Goal: Task Accomplishment & Management: Manage account settings

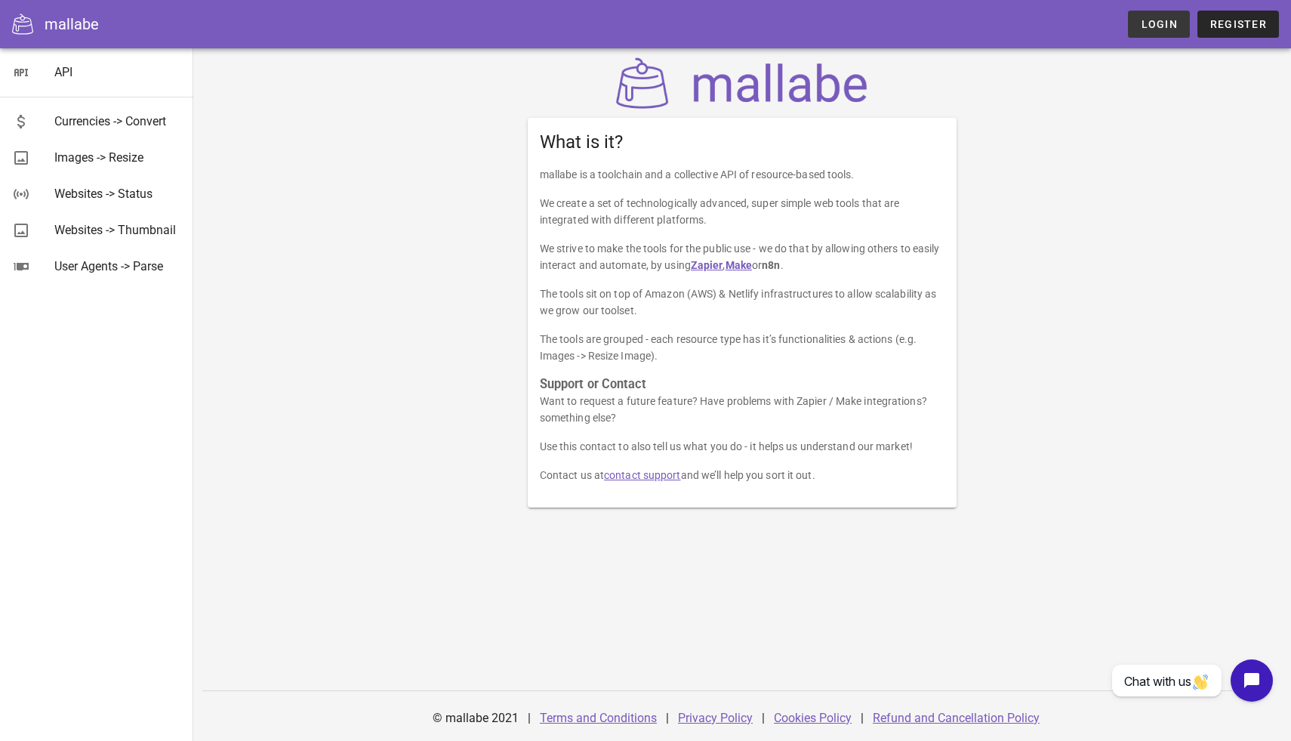
click at [1165, 20] on span "Login" at bounding box center [1158, 24] width 37 height 12
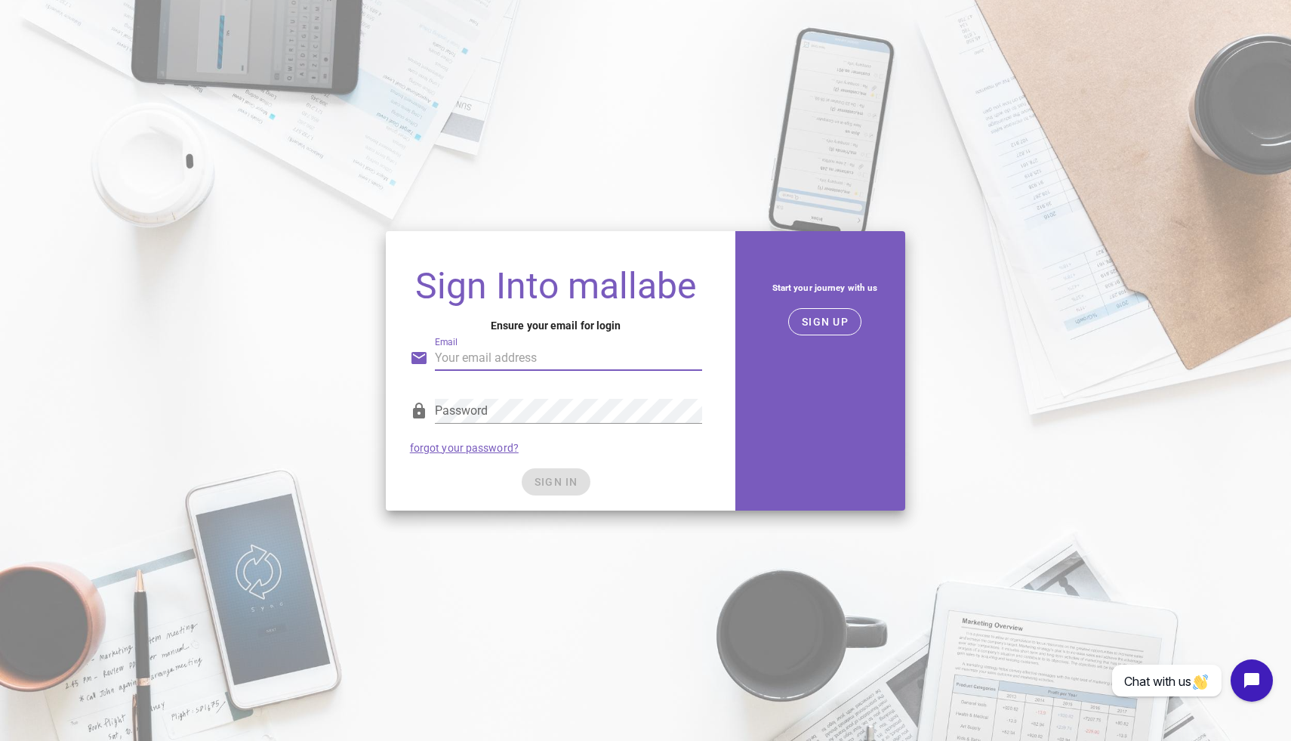
click at [504, 356] on input "Email" at bounding box center [568, 358] width 267 height 24
click at [510, 356] on input "Email" at bounding box center [568, 358] width 267 height 24
type input "[EMAIL_ADDRESS][DOMAIN_NAME]"
click at [562, 483] on span "SIGN IN" at bounding box center [556, 482] width 45 height 12
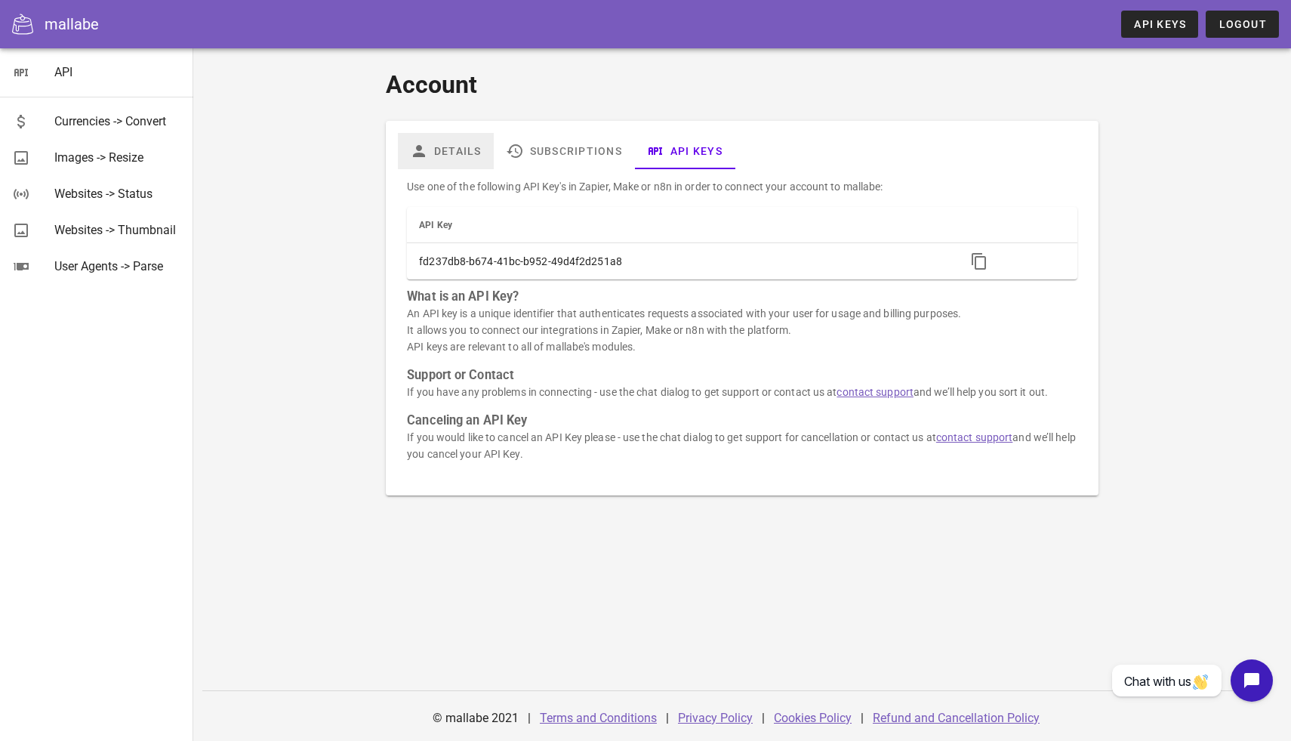
click at [416, 149] on icon at bounding box center [419, 151] width 18 height 18
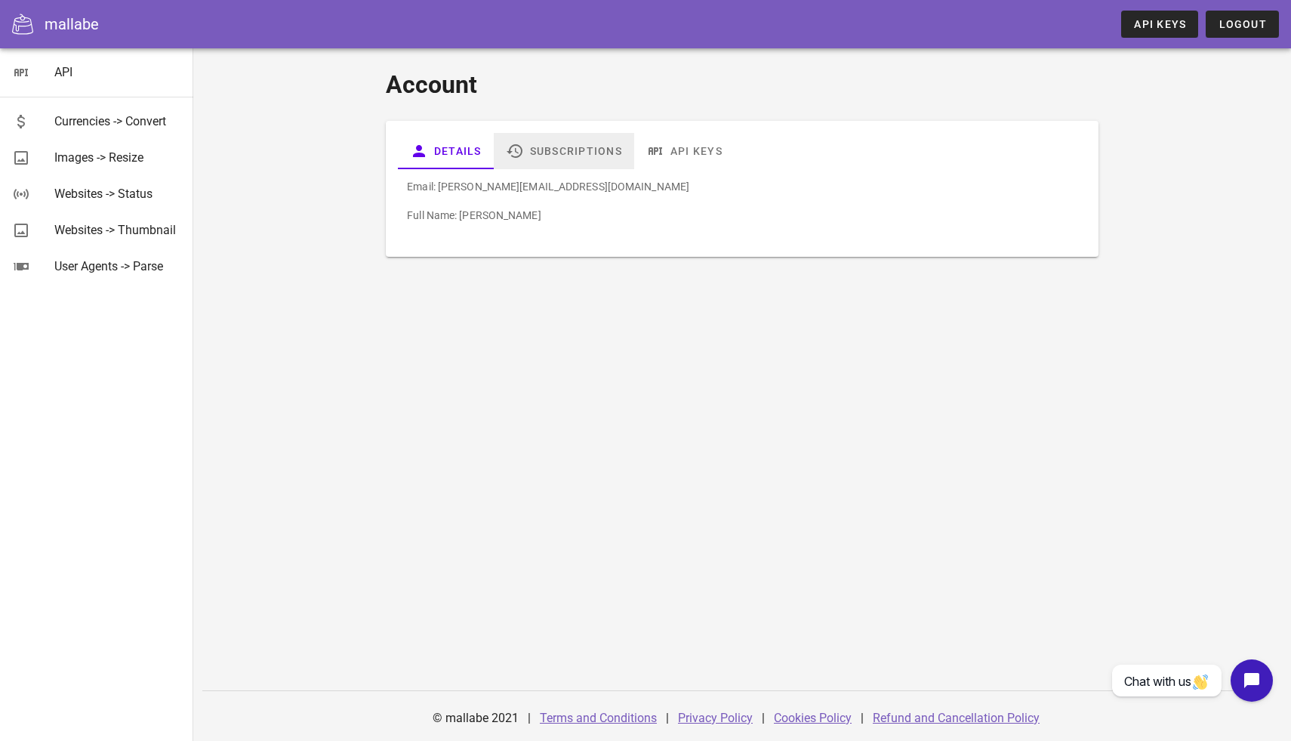
click at [529, 144] on link "Subscriptions" at bounding box center [564, 151] width 140 height 36
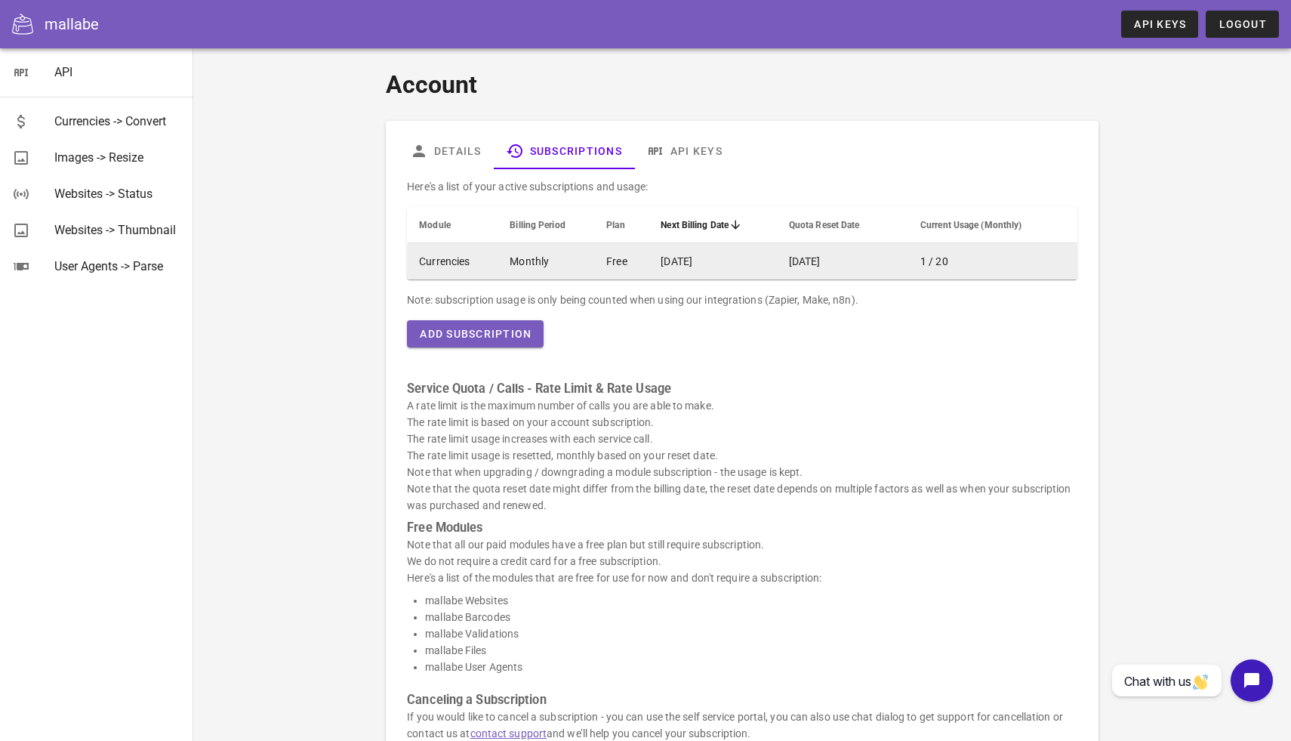
click at [658, 263] on td "2025-10-19" at bounding box center [712, 261] width 128 height 36
click at [818, 267] on td "2025-10-19" at bounding box center [842, 261] width 131 height 36
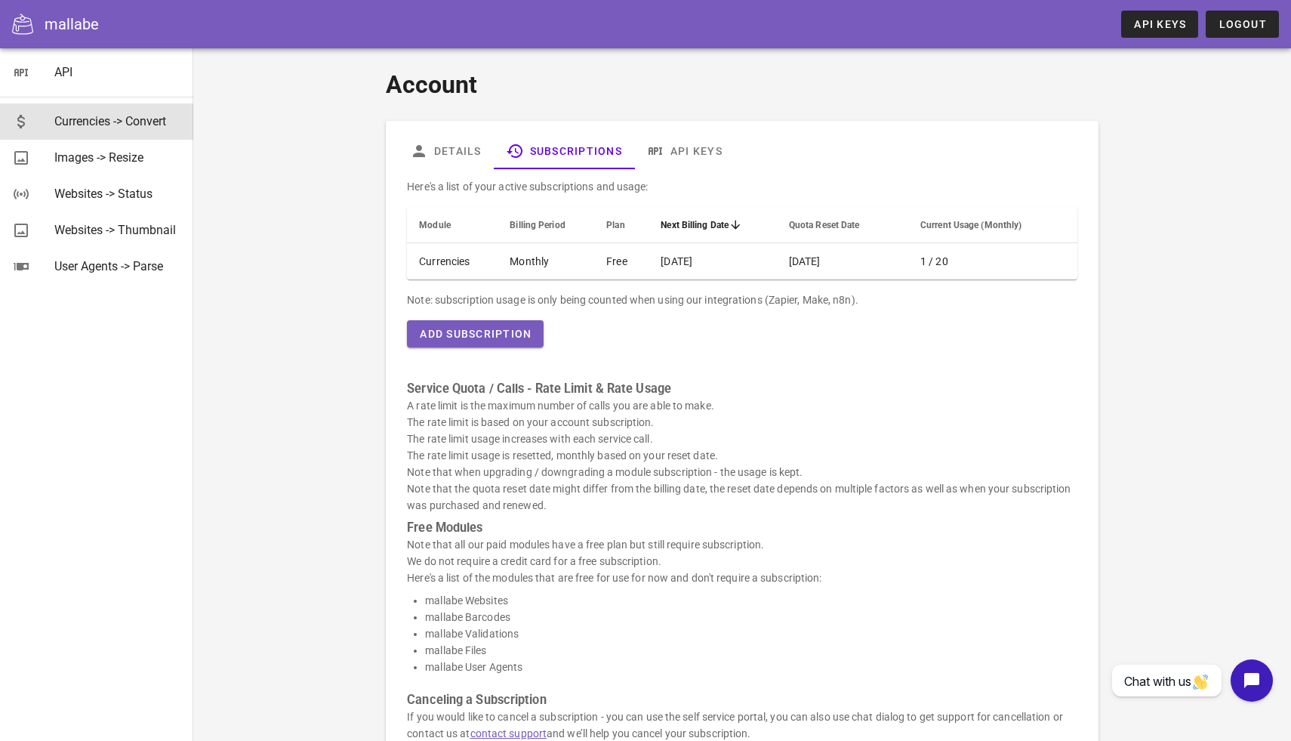
click at [98, 129] on div "Currencies -> Convert" at bounding box center [117, 121] width 127 height 32
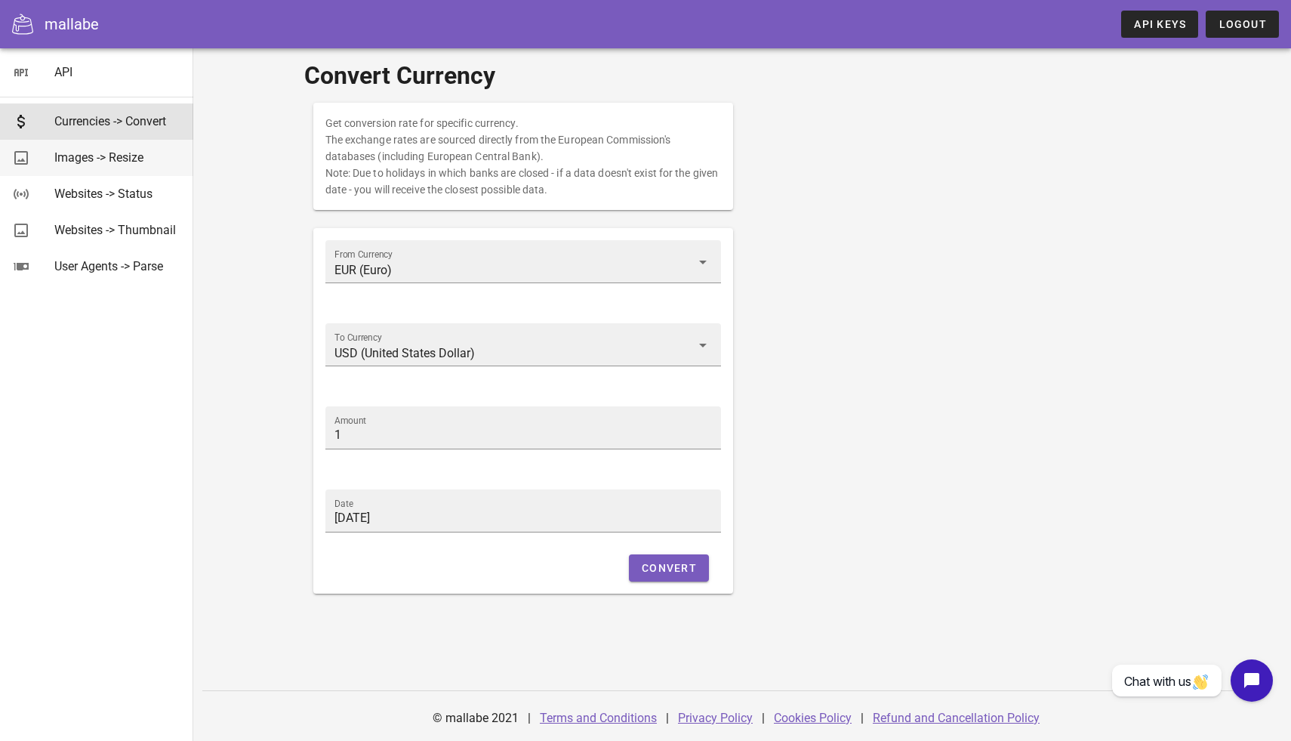
click at [97, 152] on div "Images -> Resize" at bounding box center [117, 157] width 127 height 14
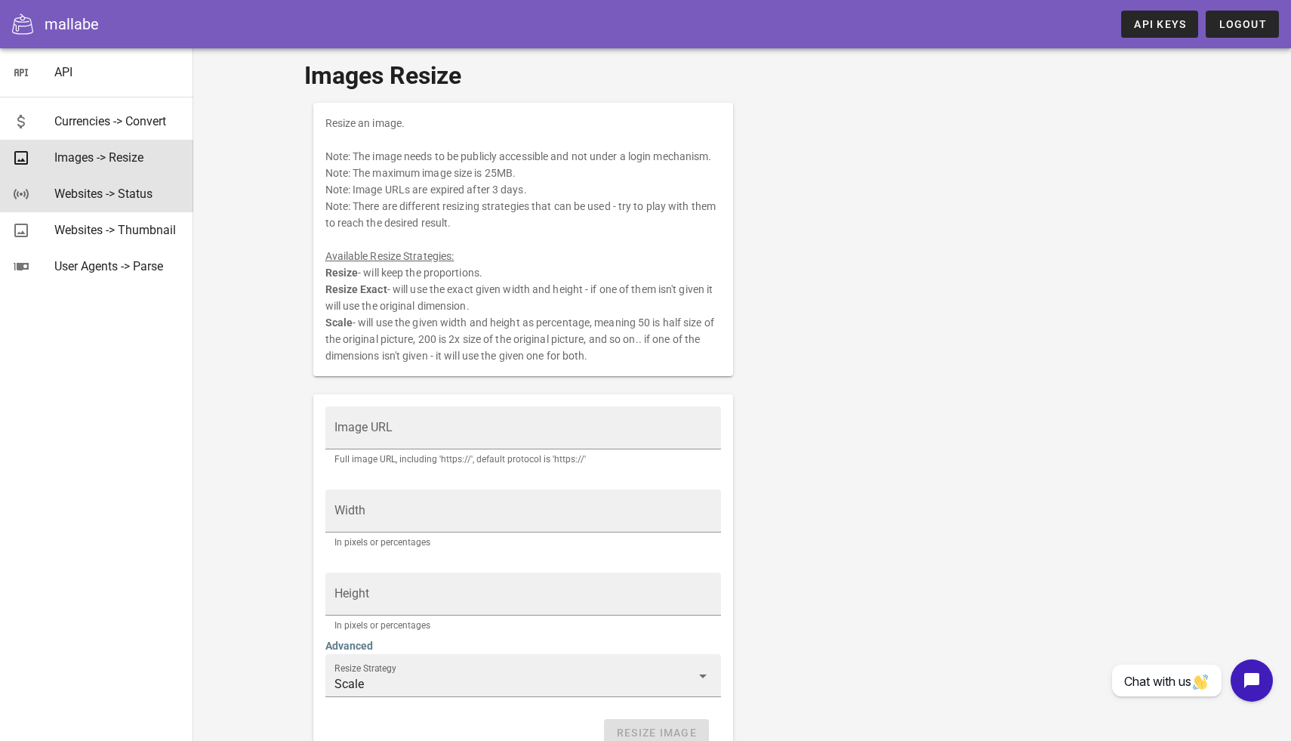
click at [97, 183] on div "Websites -> Status" at bounding box center [117, 193] width 127 height 32
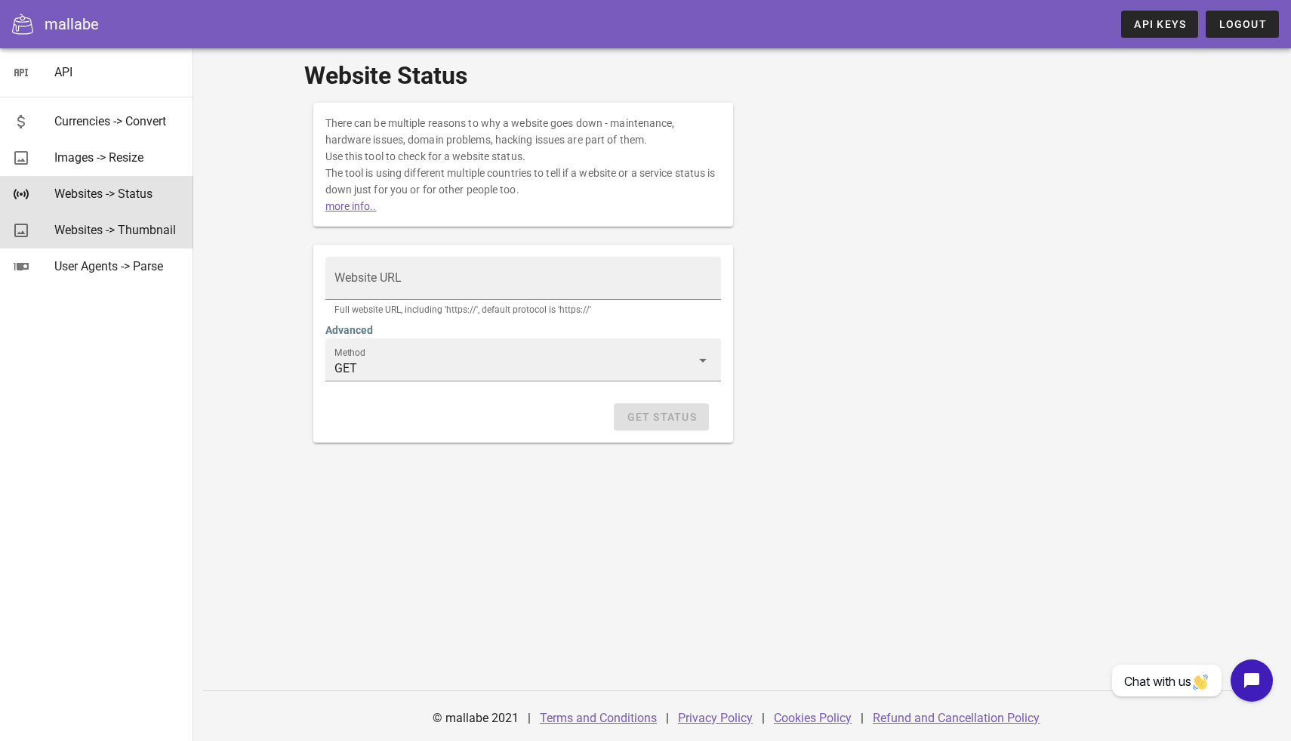
click at [97, 233] on div "Websites -> Thumbnail" at bounding box center [117, 230] width 127 height 14
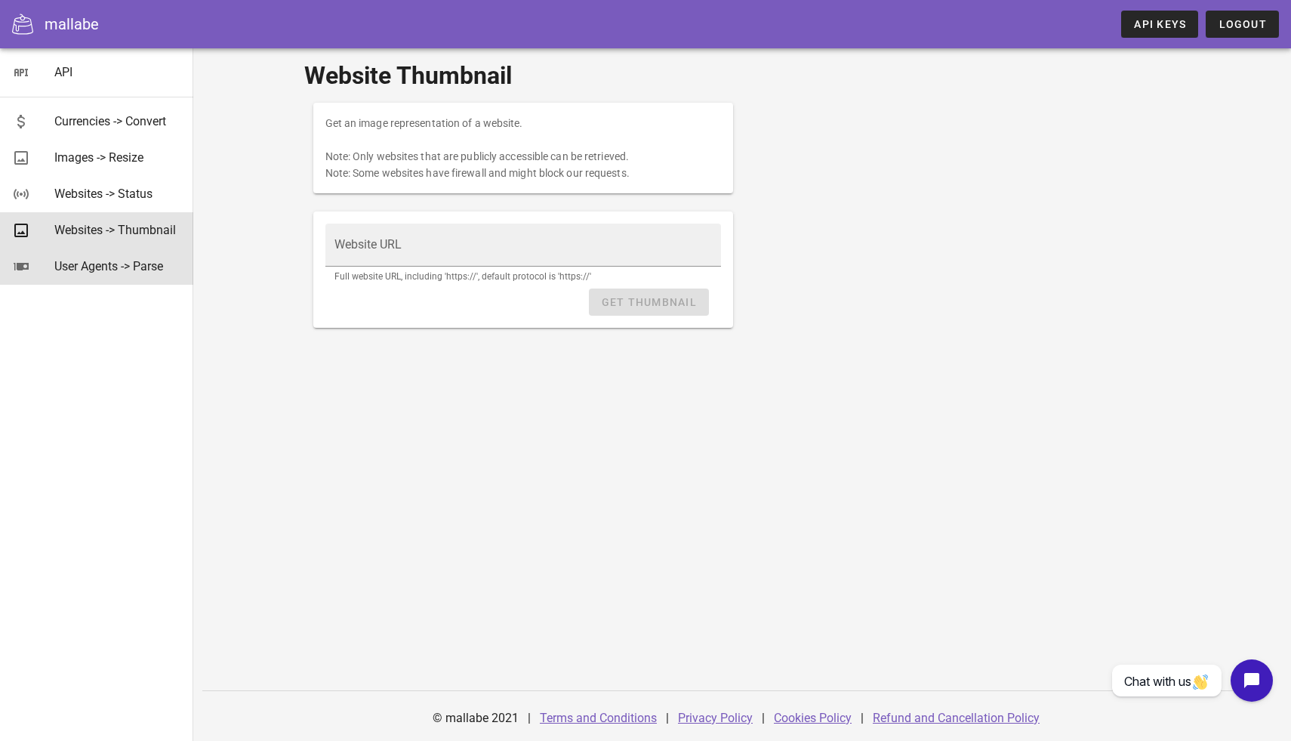
click at [91, 270] on div "User Agents -> Parse" at bounding box center [117, 266] width 127 height 14
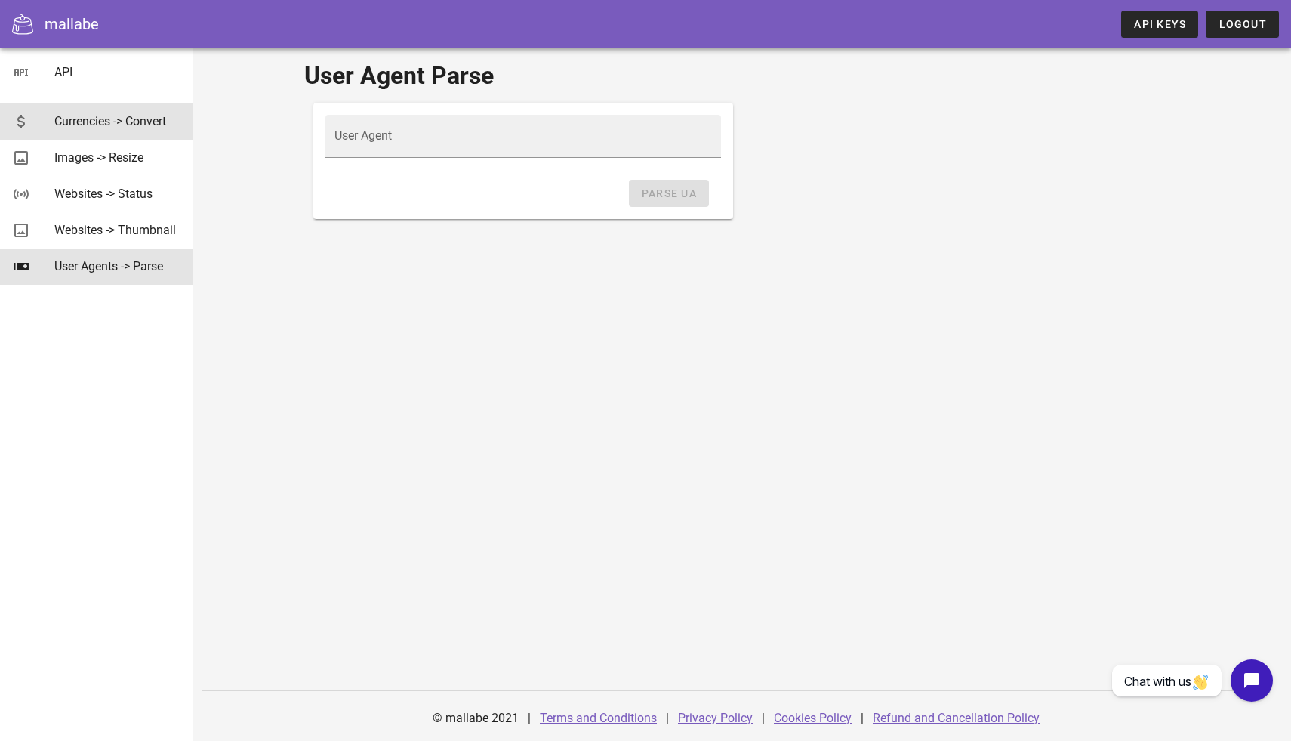
click at [105, 123] on div "Currencies -> Convert" at bounding box center [117, 121] width 127 height 14
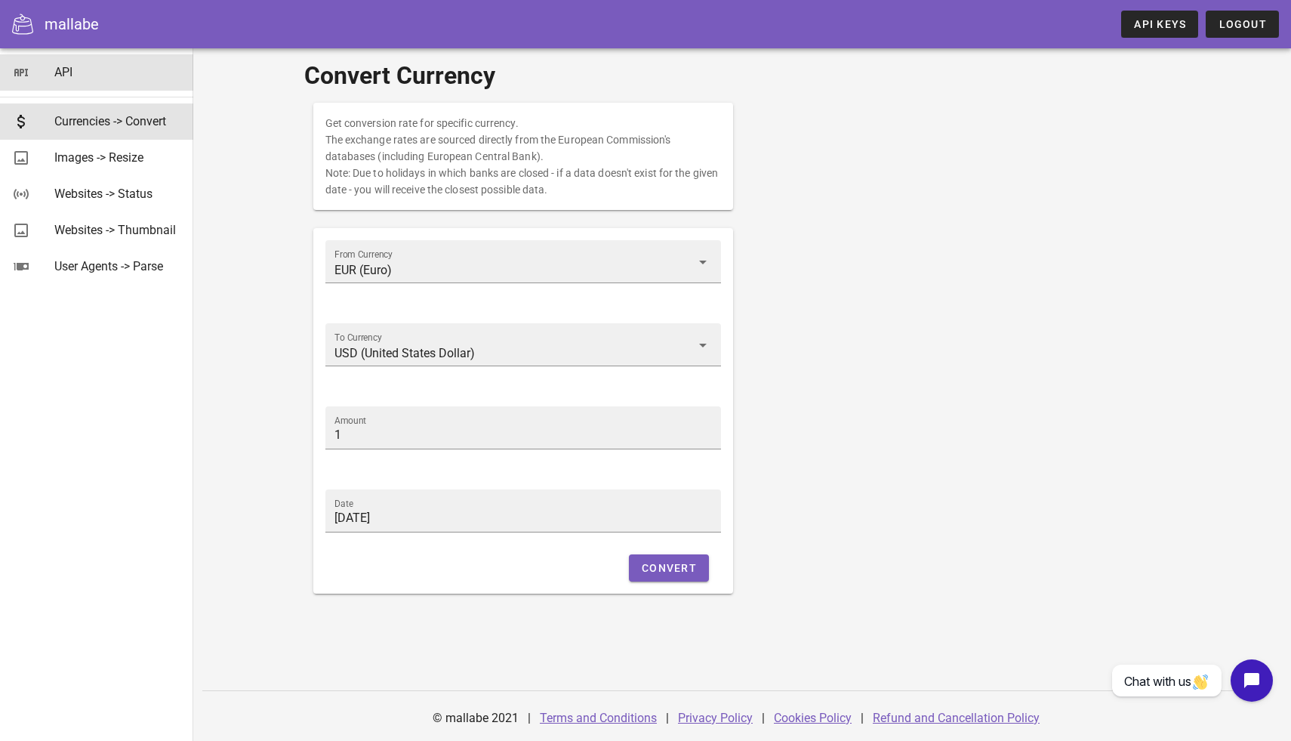
click at [65, 78] on div "API" at bounding box center [117, 72] width 127 height 14
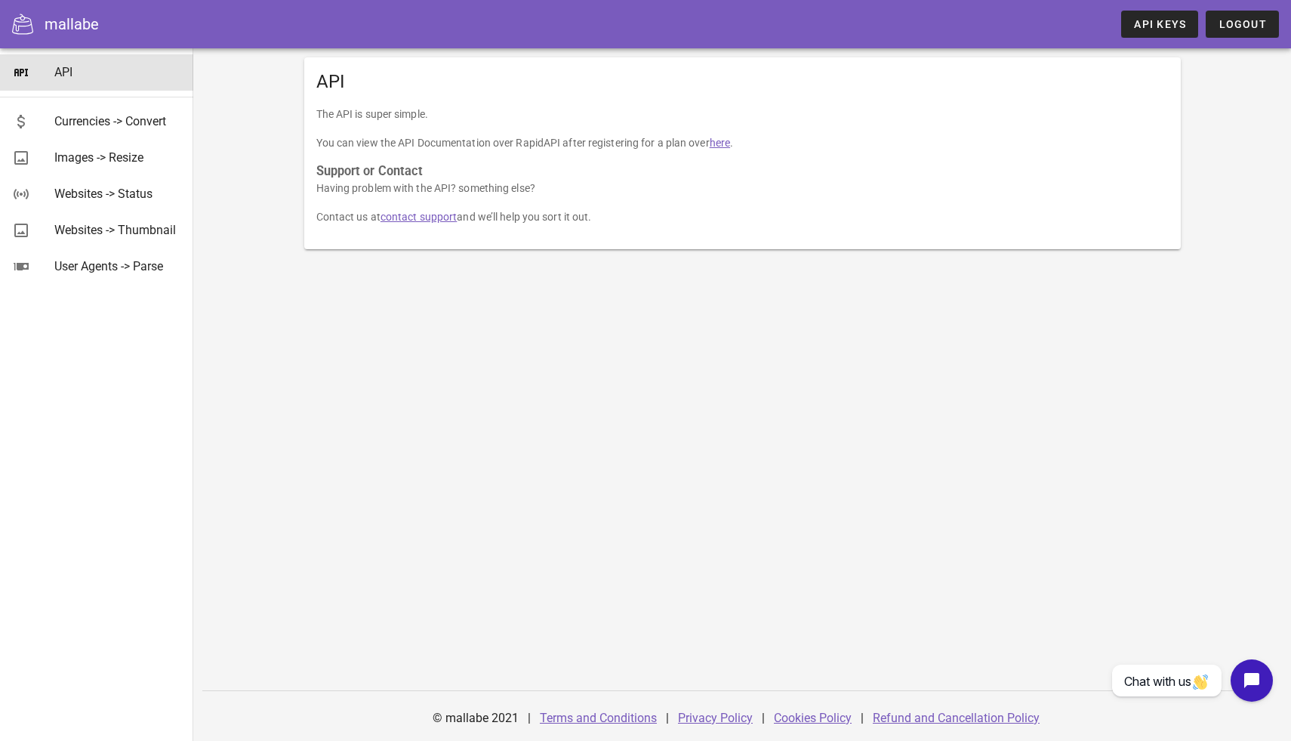
click at [22, 26] on icon at bounding box center [22, 24] width 21 height 21
click at [58, 23] on div "mallabe" at bounding box center [72, 24] width 54 height 23
click at [19, 64] on icon at bounding box center [21, 72] width 18 height 18
click at [1179, 22] on span "API Keys" at bounding box center [1159, 24] width 53 height 12
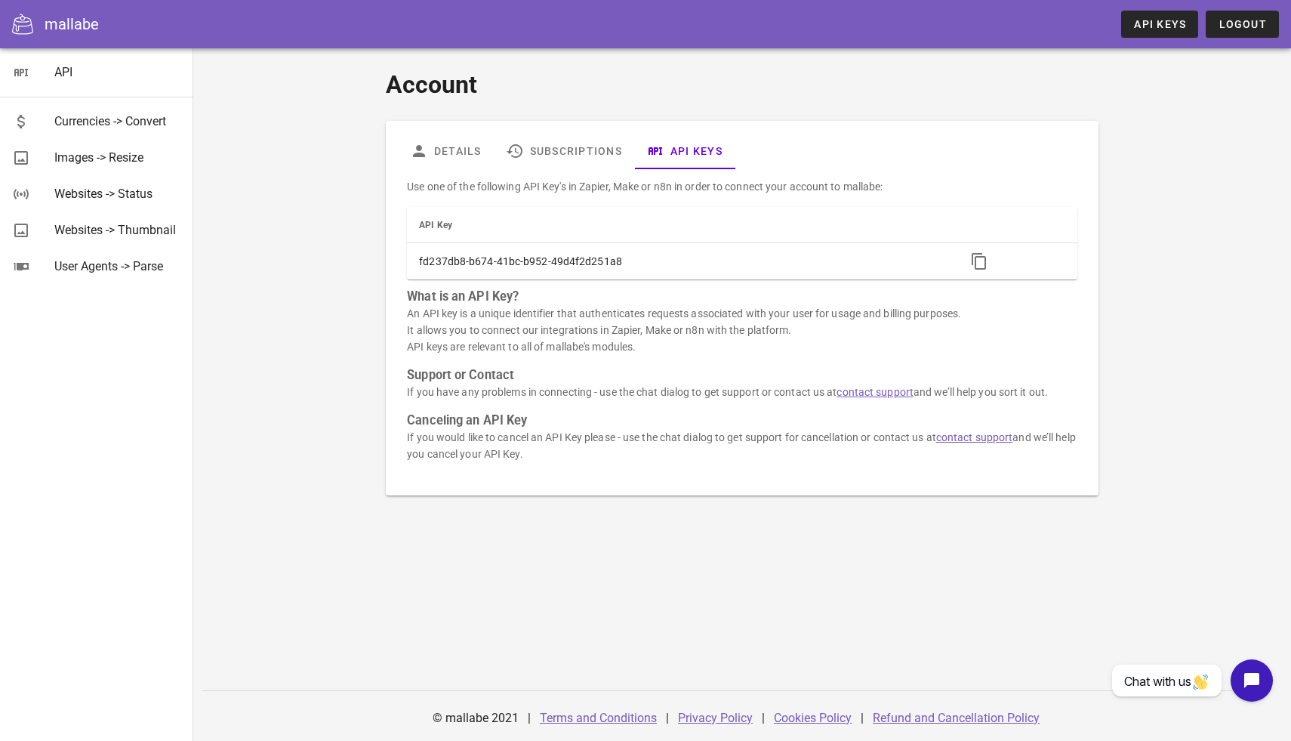
click at [458, 183] on p "Use one of the following API Key's in Zapier, Make or n8n in order to connect y…" at bounding box center [742, 186] width 670 height 17
drag, startPoint x: 482, startPoint y: 186, endPoint x: 682, endPoint y: 180, distance: 200.1
click at [682, 180] on p "Use one of the following API Key's in Zapier, Make or n8n in order to connect y…" at bounding box center [742, 186] width 670 height 17
click at [825, 182] on p "Use one of the following API Key's in Zapier, Make or n8n in order to connect y…" at bounding box center [742, 186] width 670 height 17
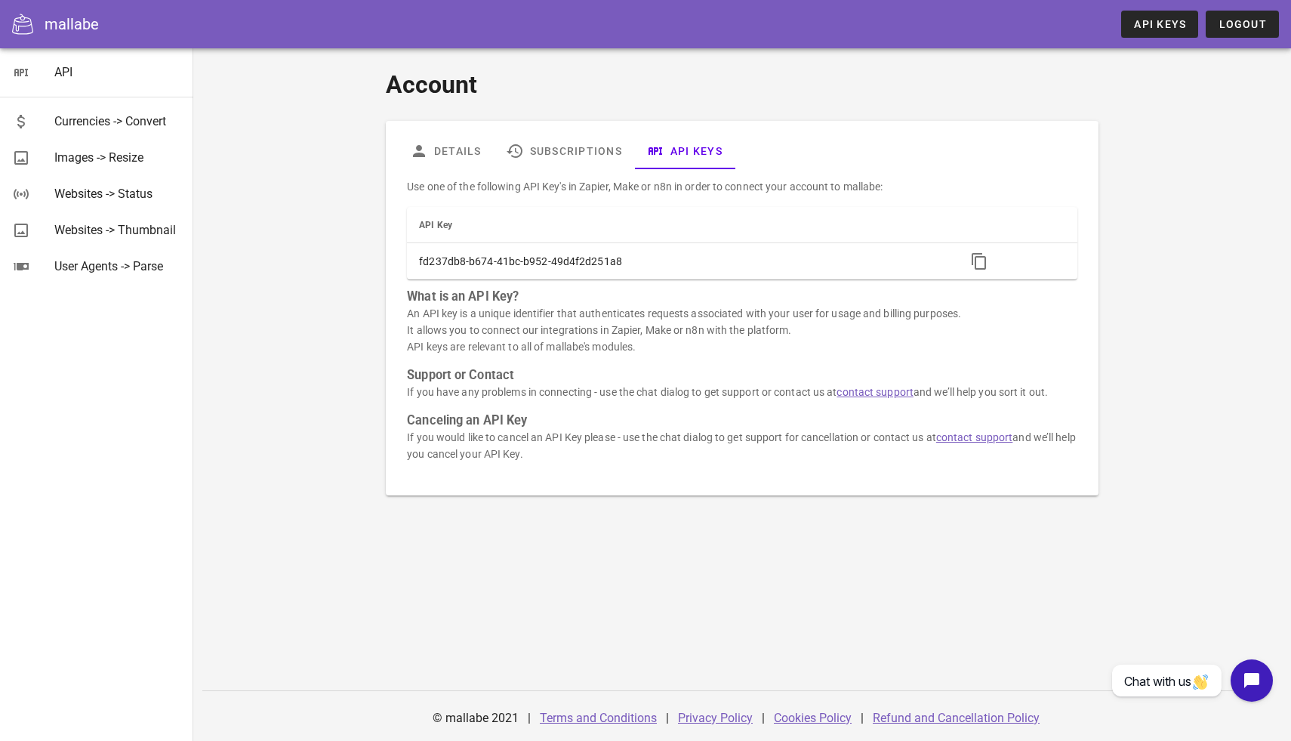
click at [825, 182] on p "Use one of the following API Key's in Zapier, Make or n8n in order to connect y…" at bounding box center [742, 186] width 670 height 17
click at [473, 325] on p "An API key is a unique identifier that authenticates requests associated with y…" at bounding box center [742, 330] width 670 height 50
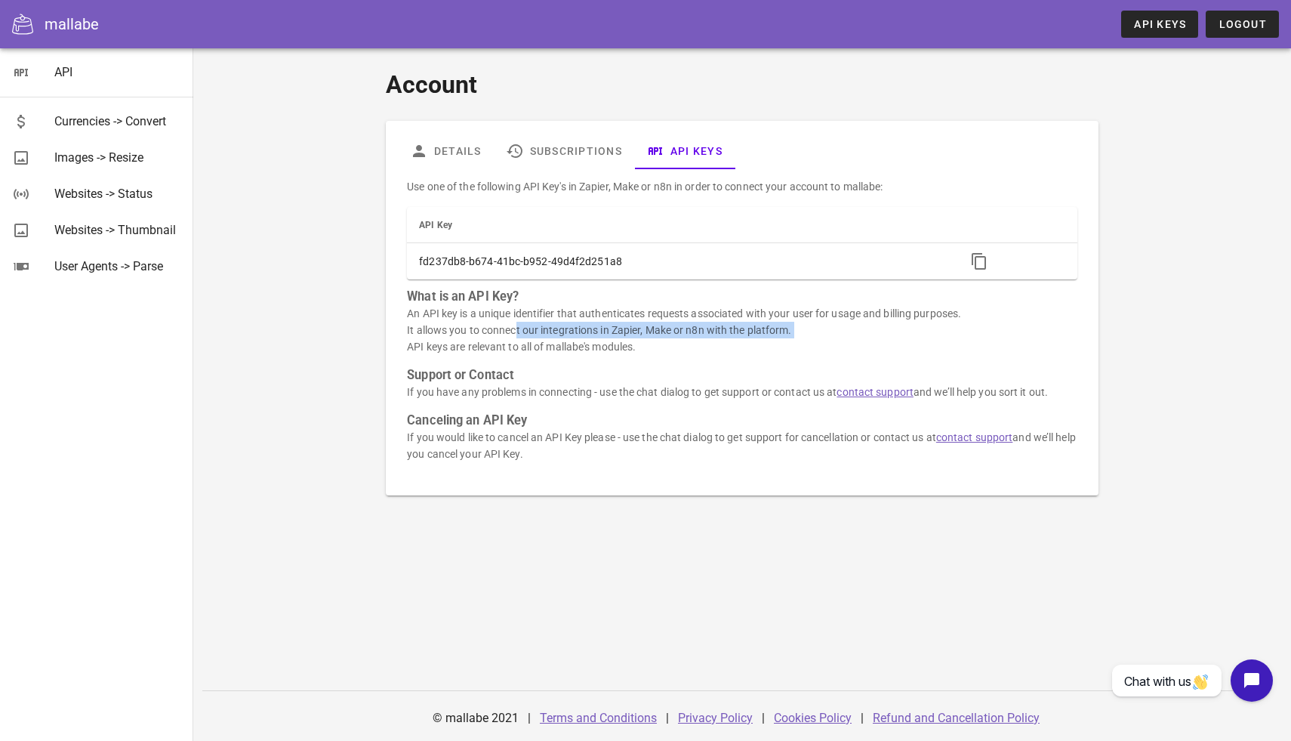
click at [533, 325] on p "An API key is a unique identifier that authenticates requests associated with y…" at bounding box center [742, 330] width 670 height 50
click at [753, 349] on p "An API key is a unique identifier that authenticates requests associated with y…" at bounding box center [742, 330] width 670 height 50
click at [704, 322] on p "An API key is a unique identifier that authenticates requests associated with y…" at bounding box center [742, 330] width 670 height 50
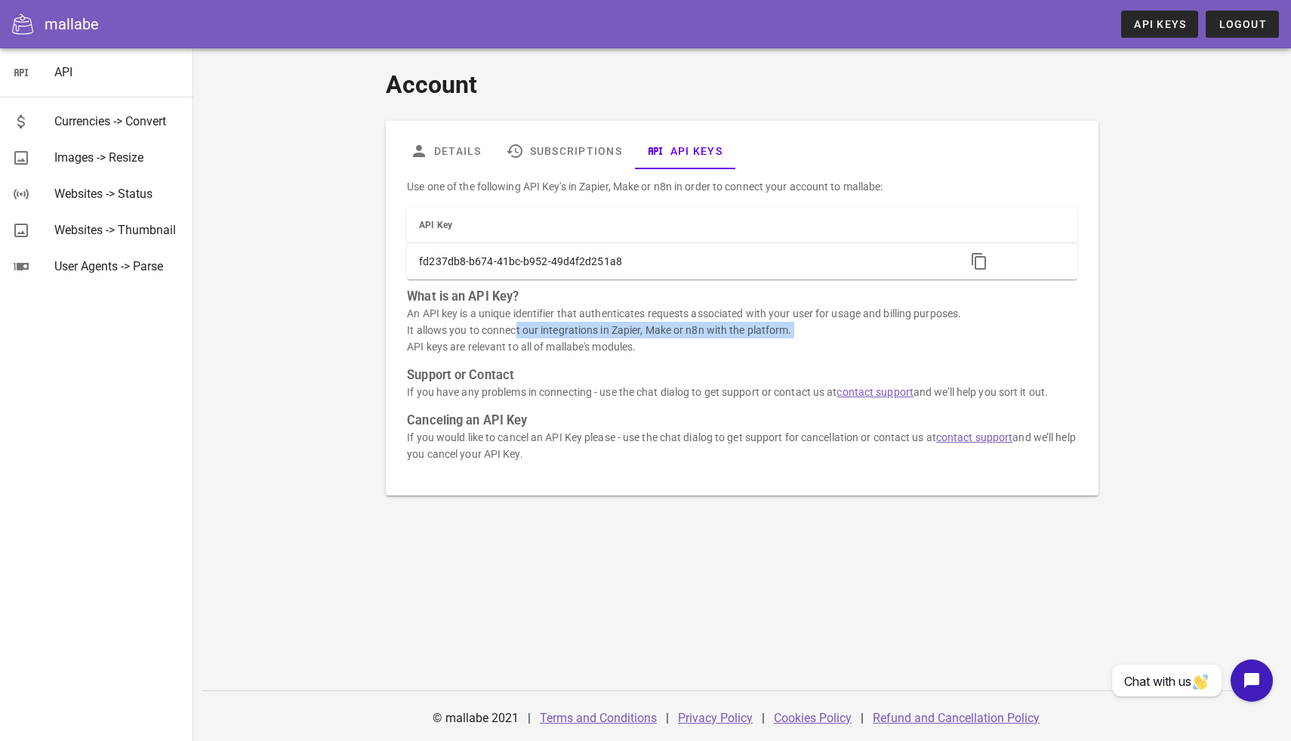
click at [585, 391] on p "If you have any problems in connecting - use the chat dialog to get support or …" at bounding box center [742, 391] width 670 height 17
click at [472, 426] on h3 "Canceling an API Key" at bounding box center [742, 420] width 670 height 17
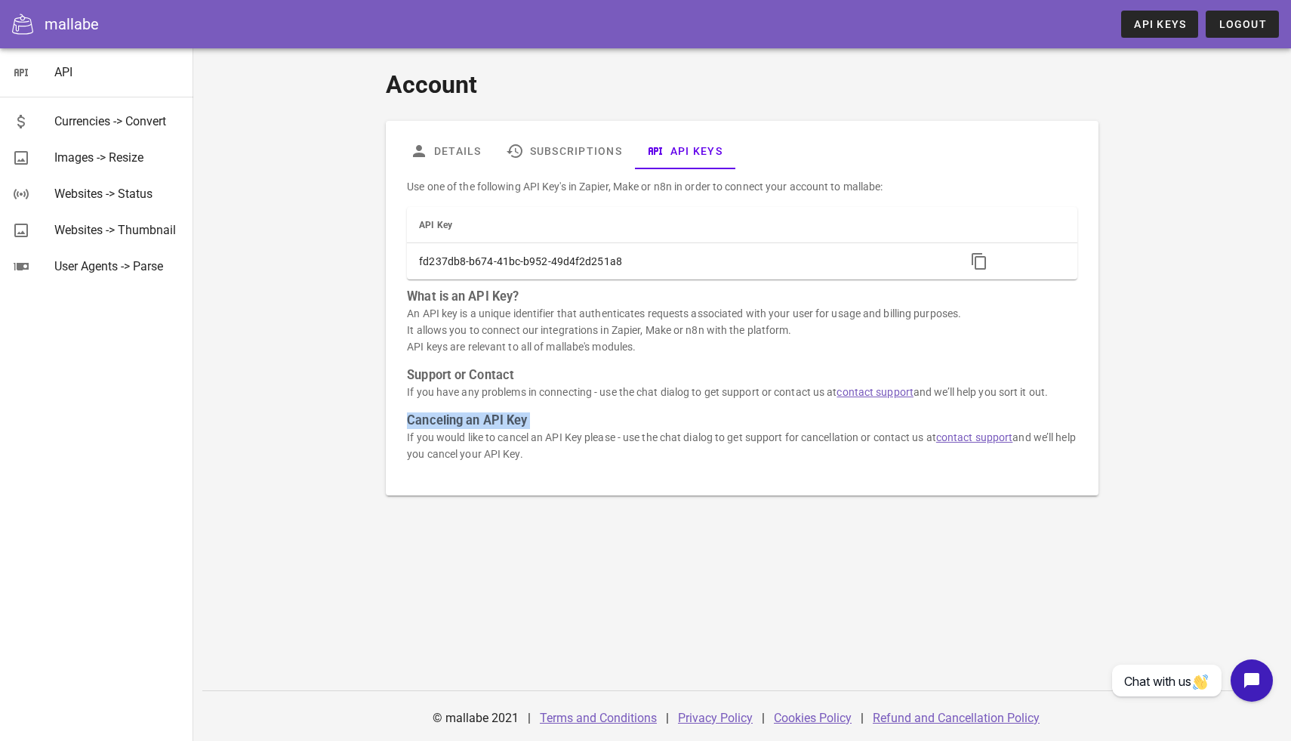
click at [522, 445] on p "If you would like to cancel an API Key please - use the chat dialog to get supp…" at bounding box center [742, 445] width 670 height 33
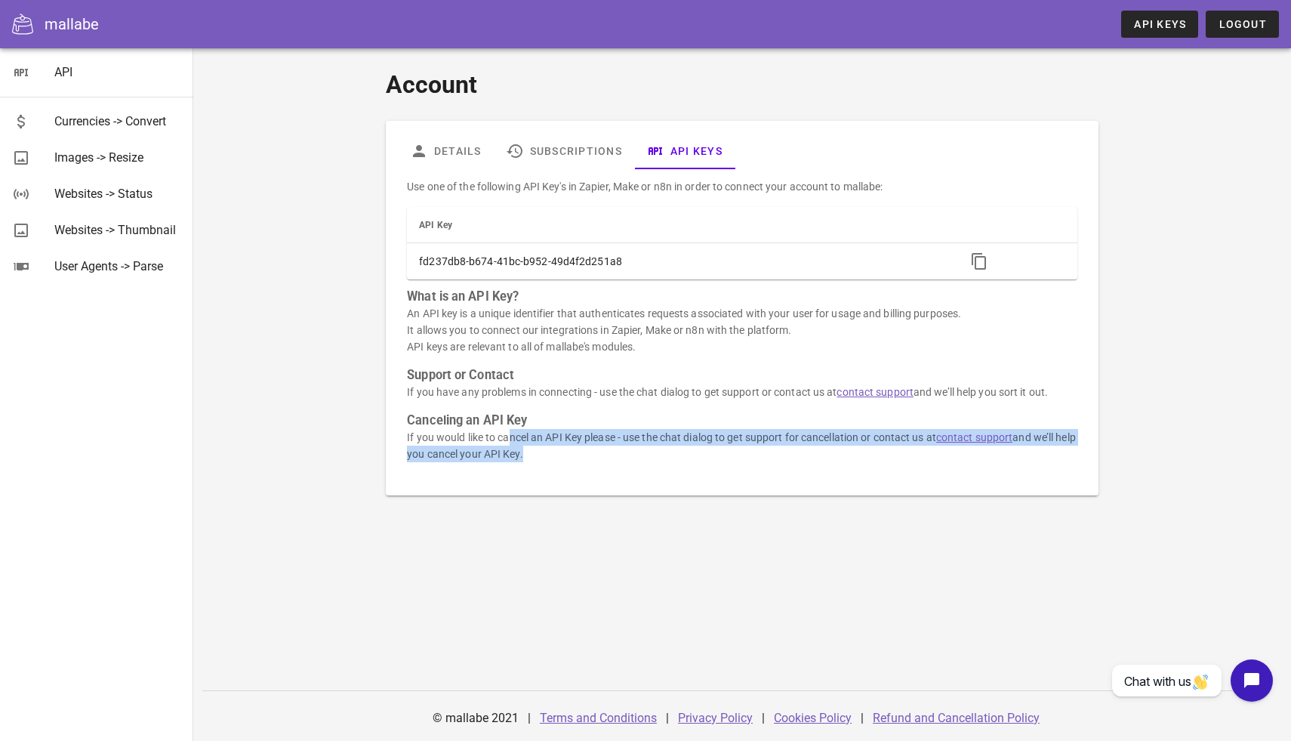
click at [627, 437] on p "If you would like to cancel an API Key please - use the chat dialog to get supp…" at bounding box center [742, 445] width 670 height 33
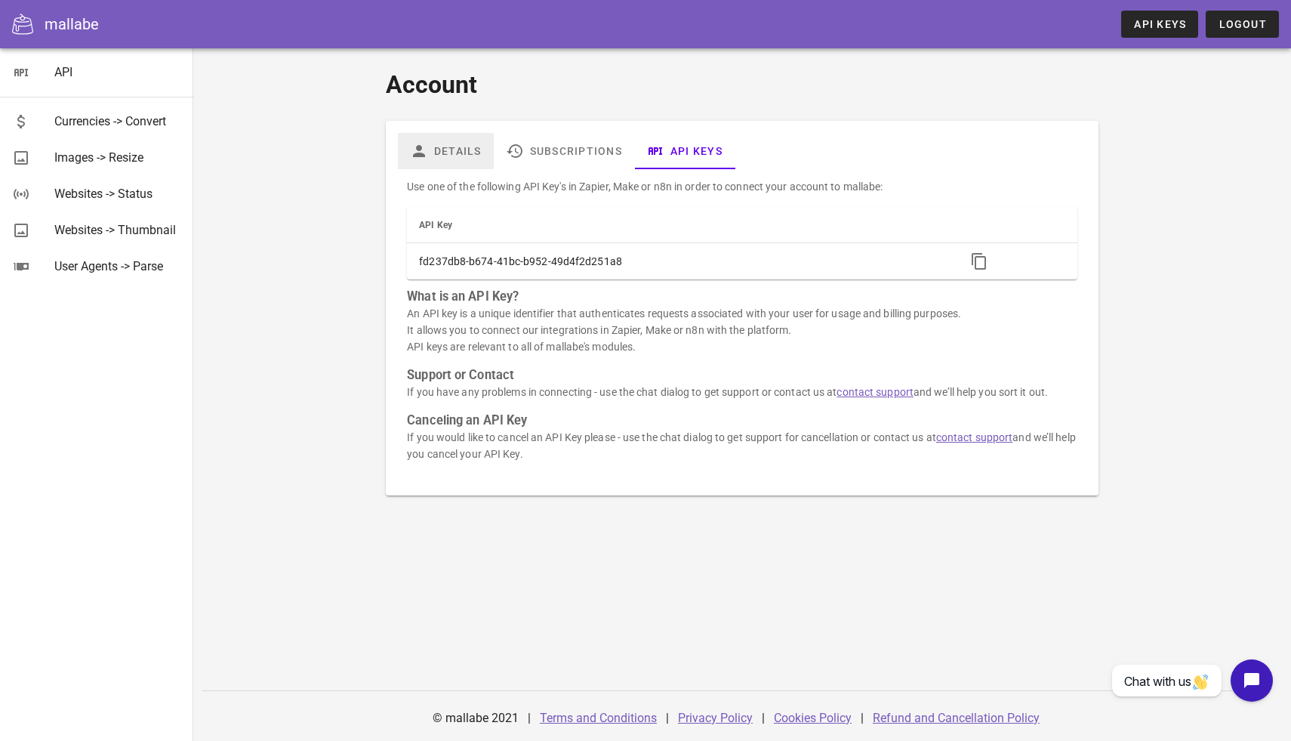
click at [434, 155] on link "Details" at bounding box center [446, 151] width 96 height 36
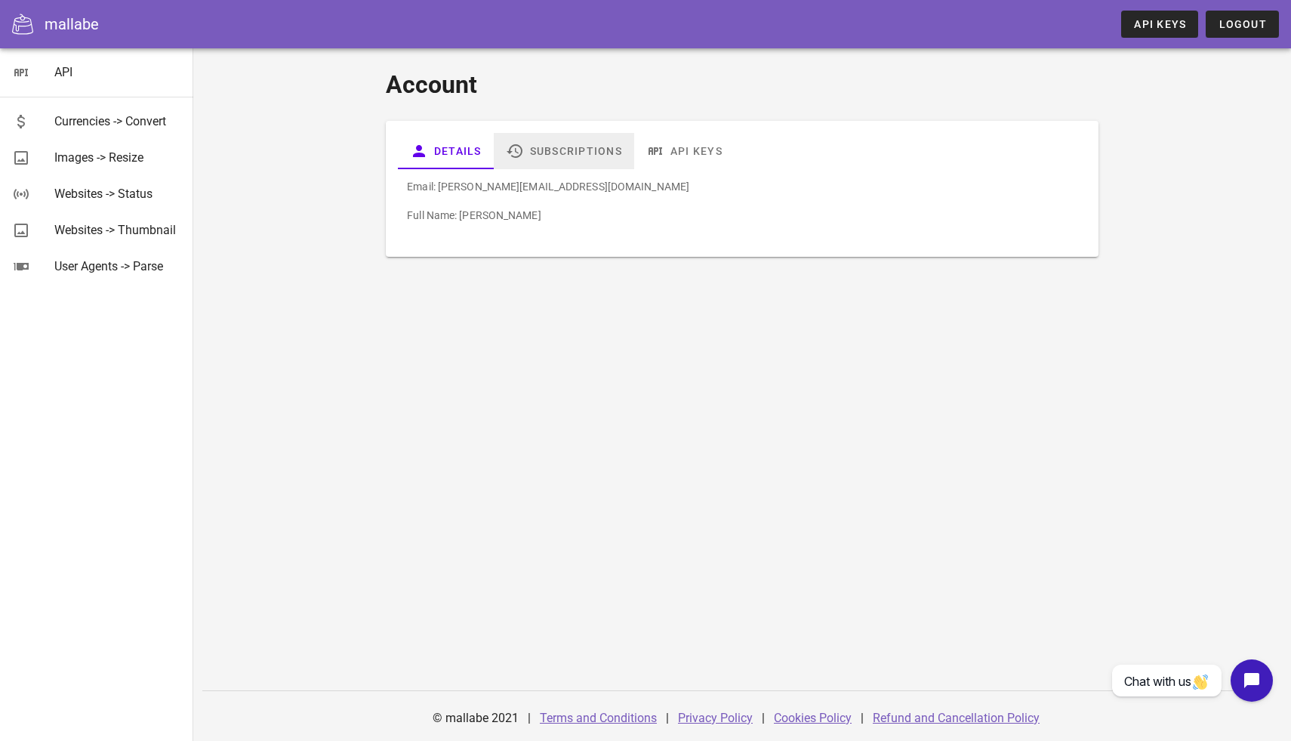
click at [562, 149] on link "Subscriptions" at bounding box center [564, 151] width 140 height 36
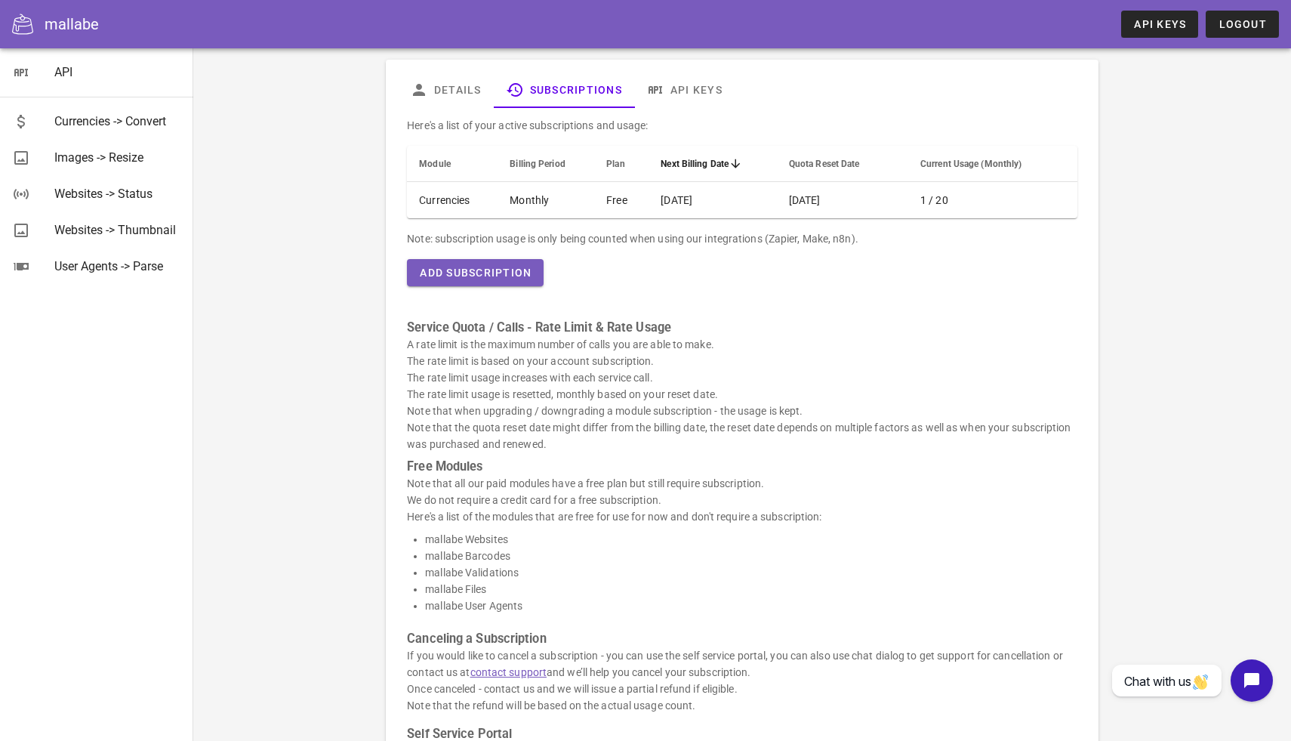
scroll to position [85, 0]
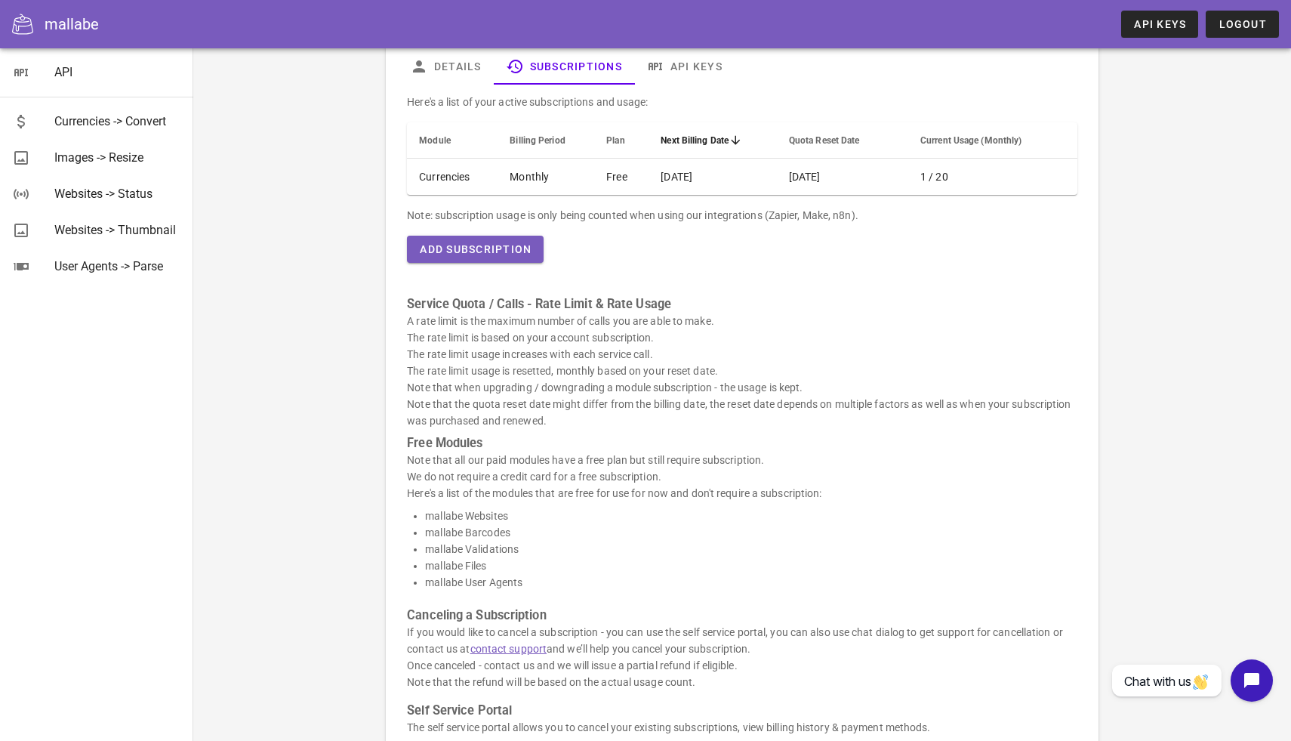
click at [470, 472] on p "Note that all our paid modules have a free plan but still require subscription.…" at bounding box center [742, 476] width 670 height 50
click at [495, 465] on p "Note that all our paid modules have a free plan but still require subscription.…" at bounding box center [742, 476] width 670 height 50
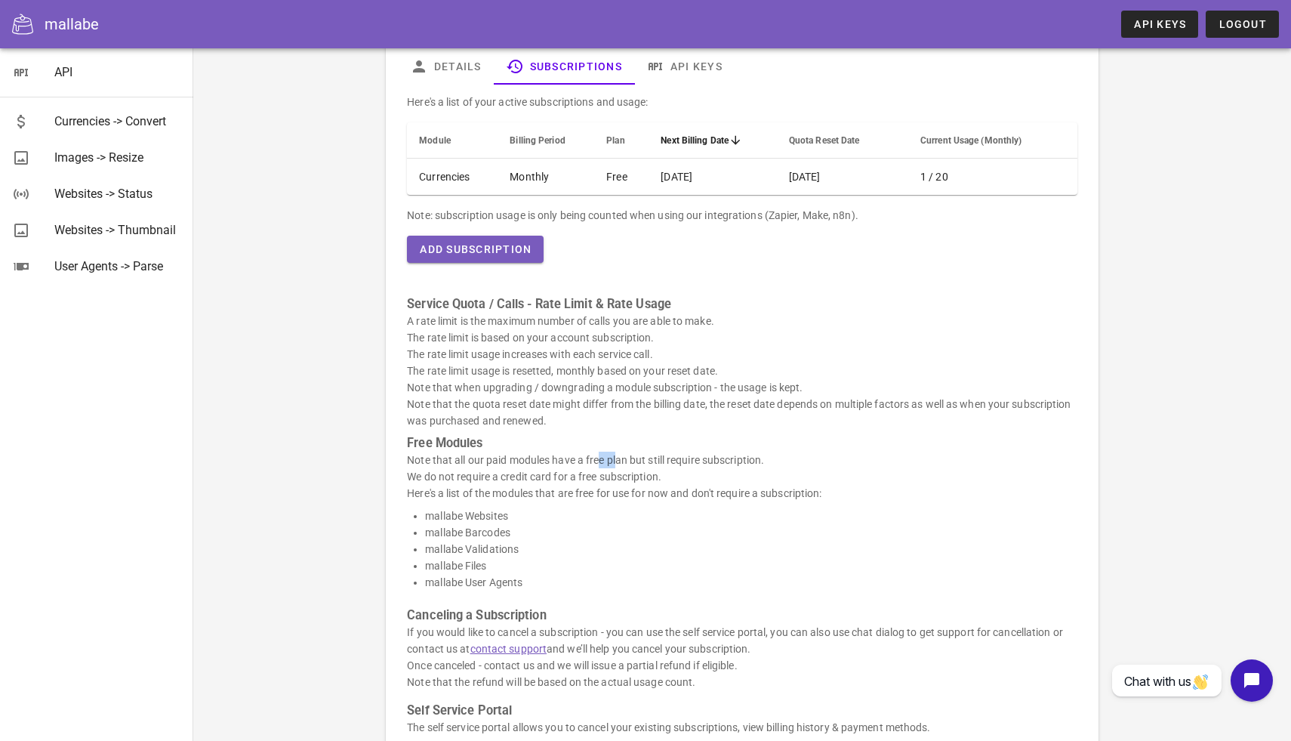
click at [495, 465] on p "Note that all our paid modules have a free plan but still require subscription.…" at bounding box center [742, 476] width 670 height 50
click at [535, 473] on p "Note that all our paid modules have a free plan but still require subscription.…" at bounding box center [742, 476] width 670 height 50
click at [658, 624] on p "If you would like to cancel a subscription - you can use the self service porta…" at bounding box center [742, 657] width 670 height 66
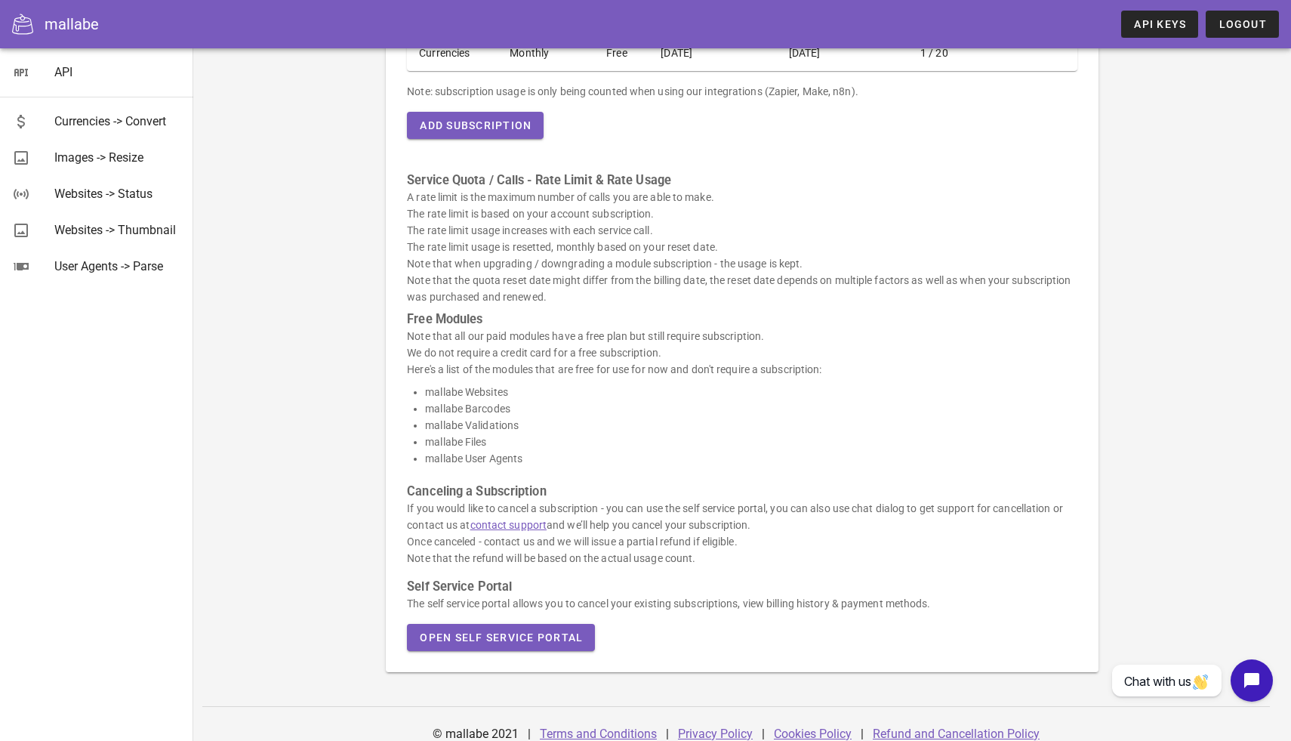
scroll to position [213, 0]
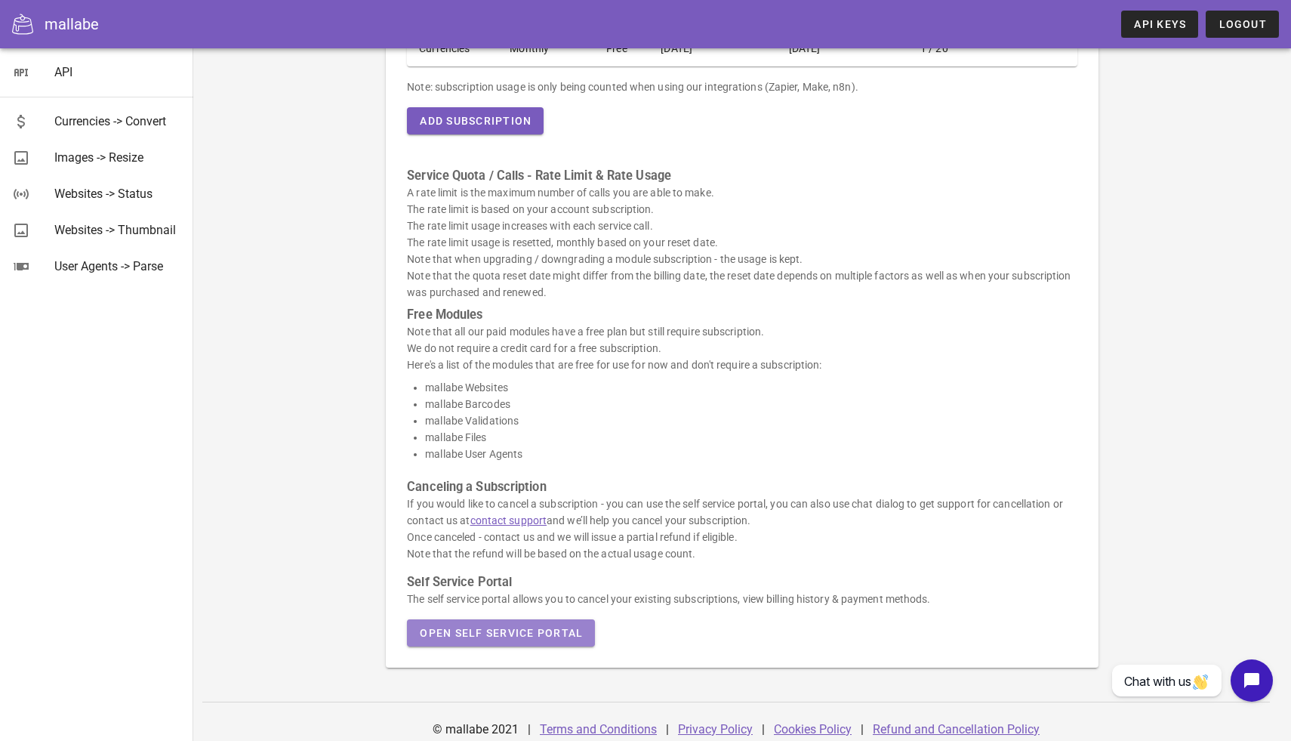
click at [522, 630] on span "Open Self Service Portal" at bounding box center [501, 633] width 164 height 12
